Goal: Communication & Community: Answer question/provide support

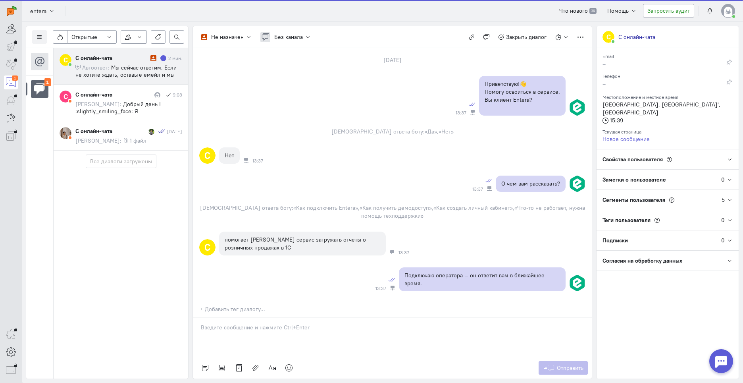
scroll to position [34, 0]
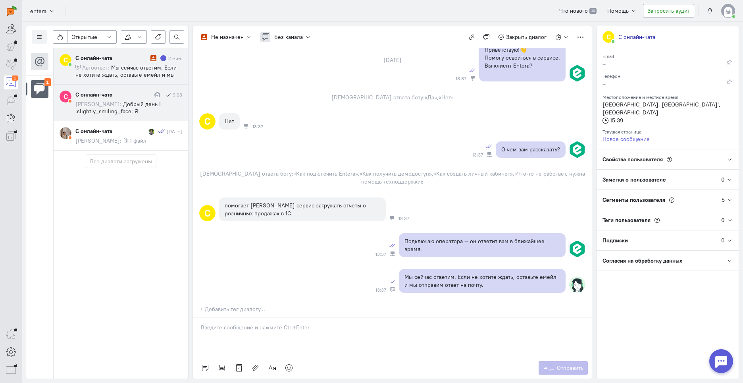
click at [104, 104] on span "Добрый день ! :slightly_smiling_face: Я [PERSON_NAME] ! Стоимость зависит от за…" at bounding box center [127, 146] width 105 height 93
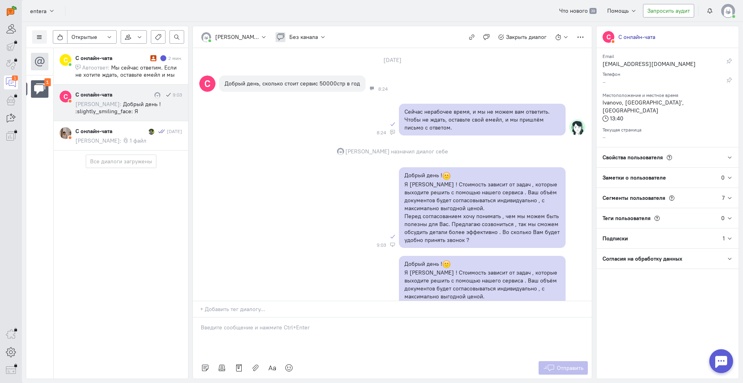
scroll to position [0, 0]
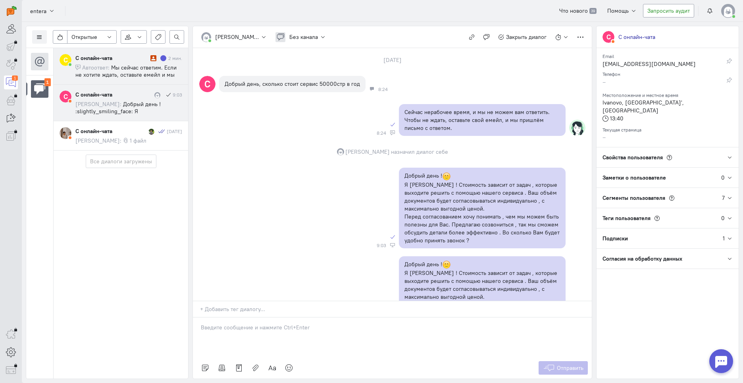
click at [120, 67] on span "Мы сейчас ответим. Если не хотите ждать, оставьте емейл и мы отправим ответ на …" at bounding box center [125, 74] width 101 height 21
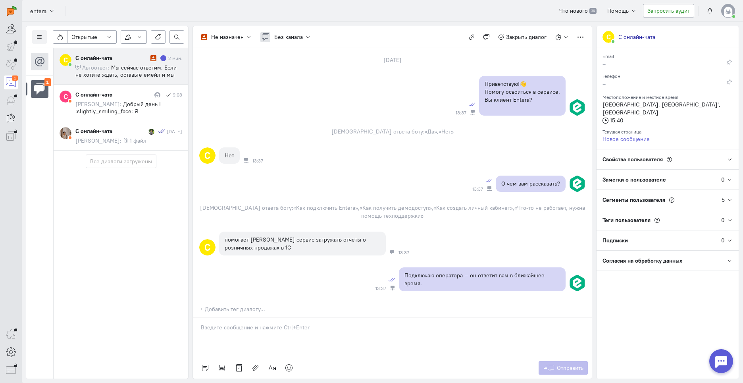
scroll to position [34, 0]
